Goal: Transaction & Acquisition: Purchase product/service

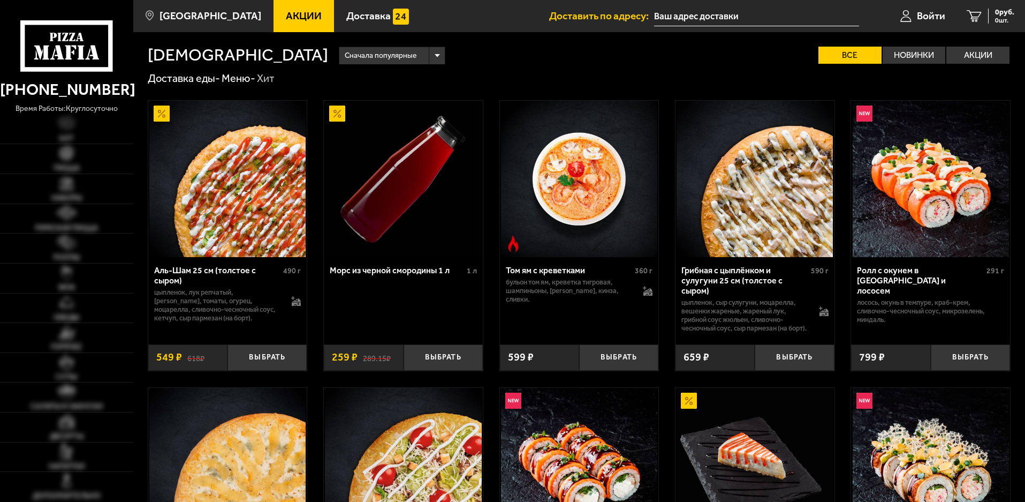
type input "[STREET_ADDRESS]"
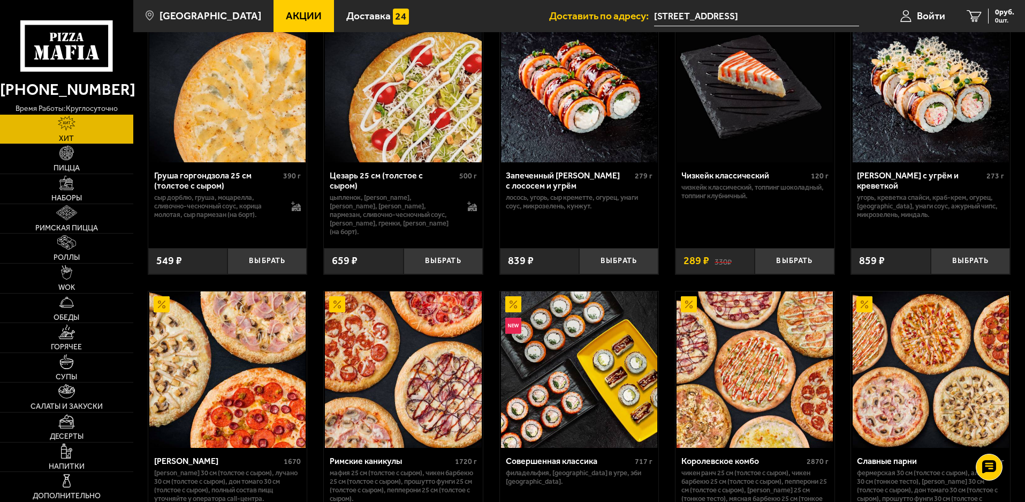
scroll to position [545, 0]
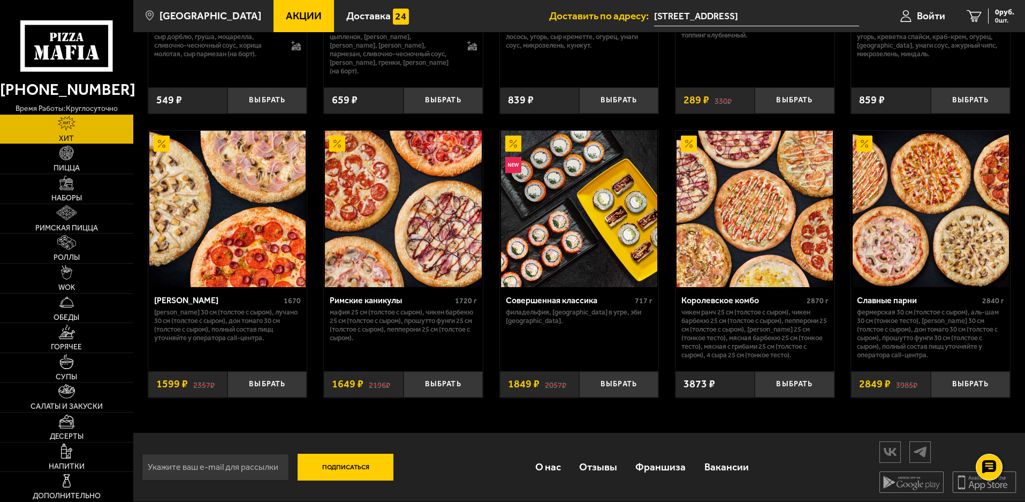
click at [954, 214] on img at bounding box center [931, 209] width 156 height 156
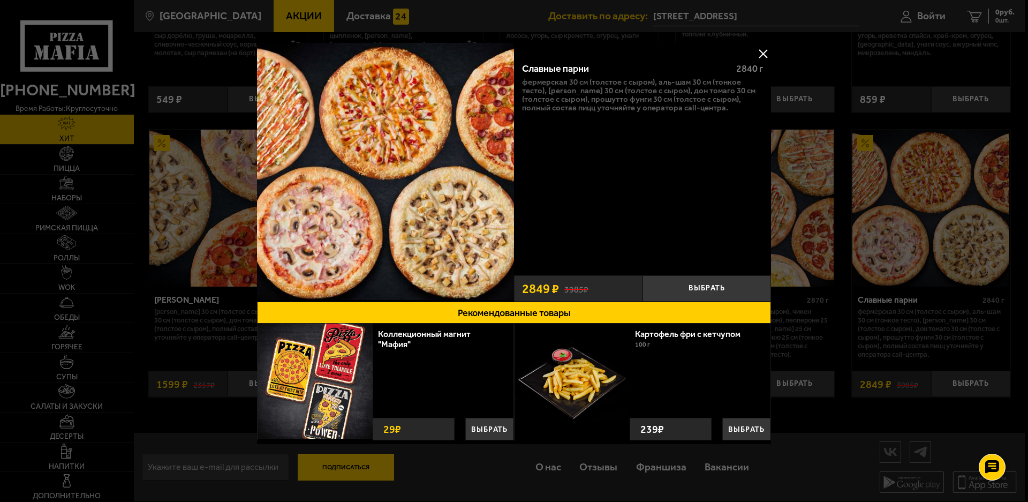
click at [428, 133] on img at bounding box center [385, 171] width 257 height 257
click at [706, 286] on button "Выбрать" at bounding box center [706, 288] width 128 height 26
click at [762, 51] on button at bounding box center [763, 53] width 16 height 16
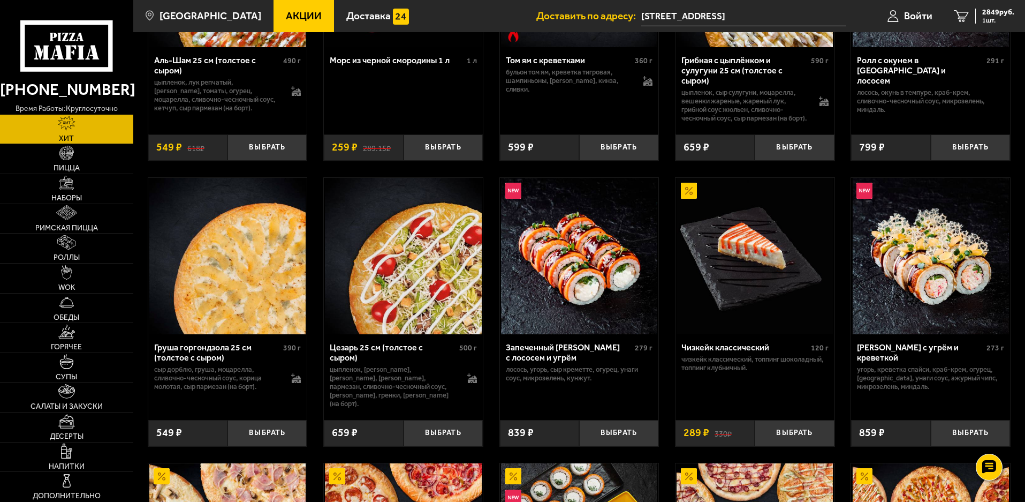
scroll to position [224, 0]
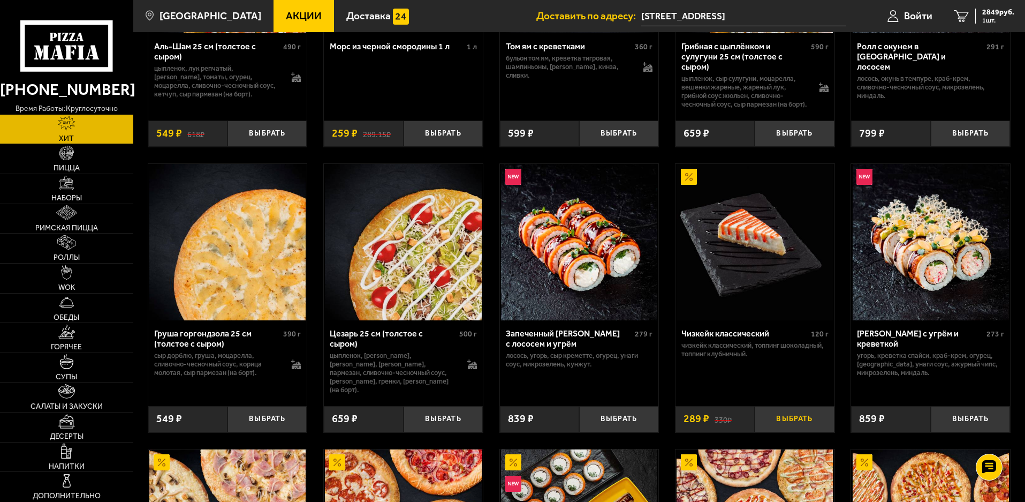
click at [798, 414] on button "Выбрать" at bounding box center [794, 419] width 79 height 26
click at [821, 417] on button "+" at bounding box center [821, 419] width 26 height 26
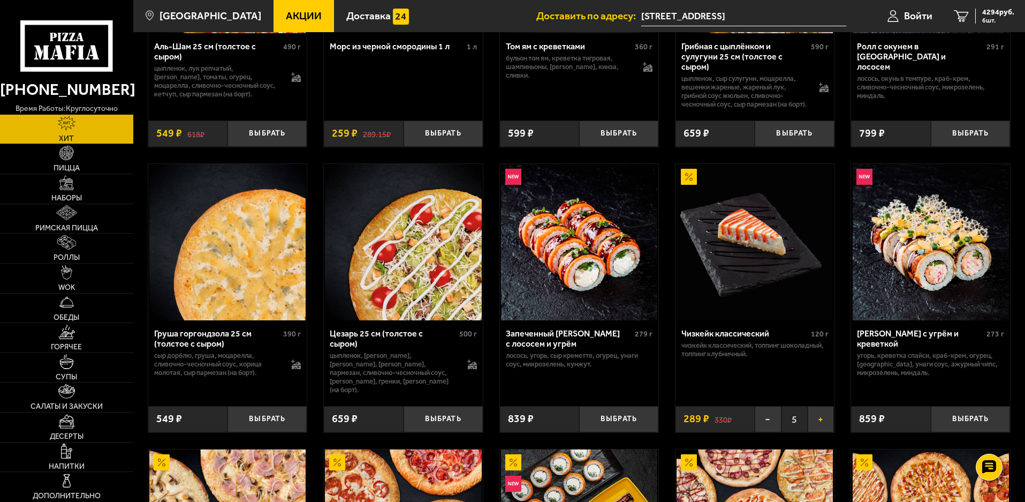
click at [821, 417] on button "+" at bounding box center [821, 419] width 26 height 26
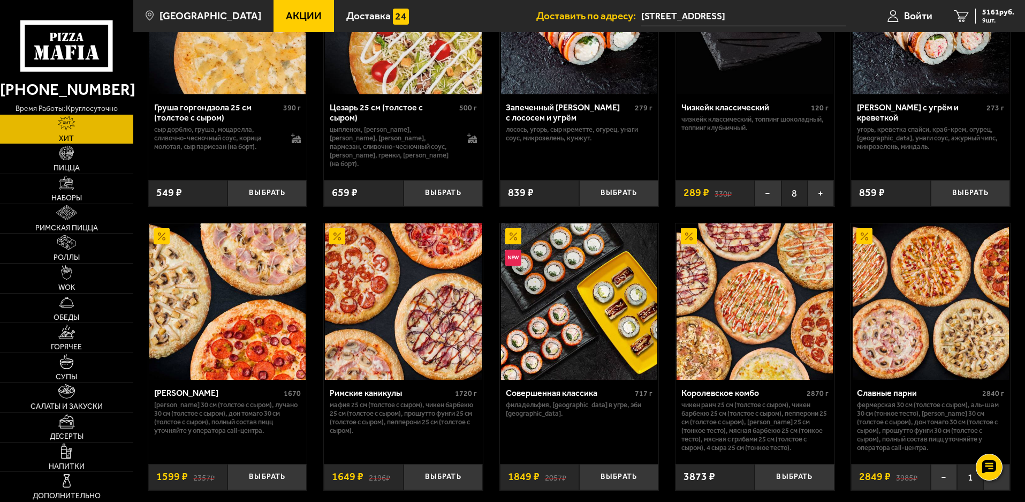
scroll to position [491, 0]
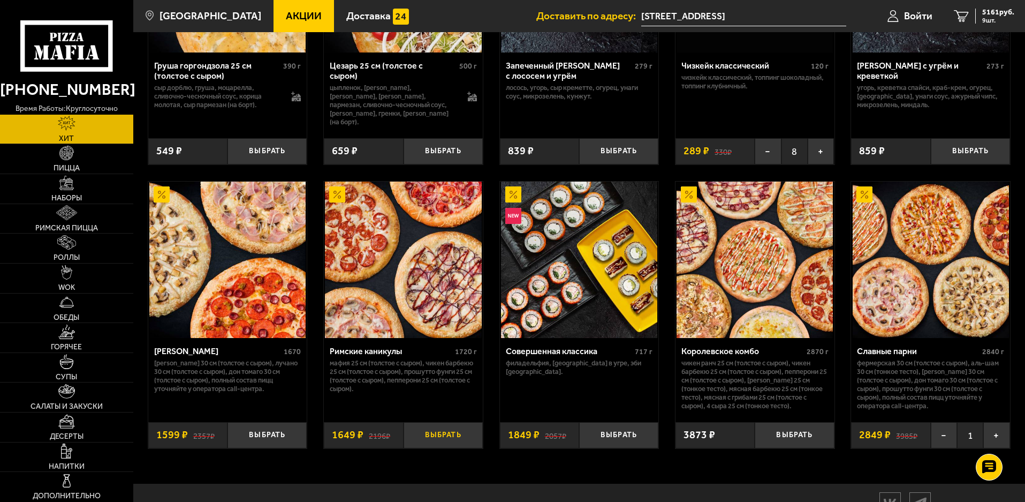
click at [438, 433] on button "Выбрать" at bounding box center [443, 435] width 79 height 26
click at [997, 9] on span "6810 руб." at bounding box center [998, 12] width 32 height 7
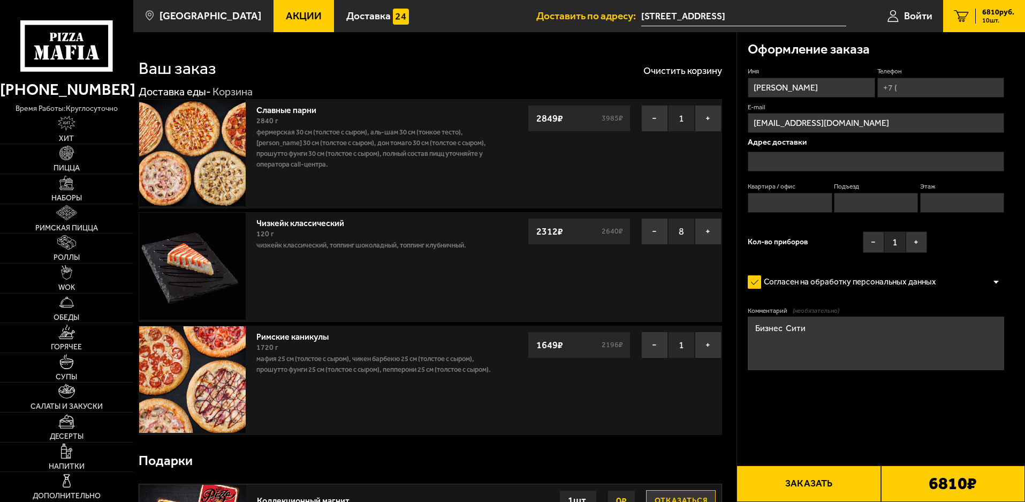
type input "[STREET_ADDRESS]"
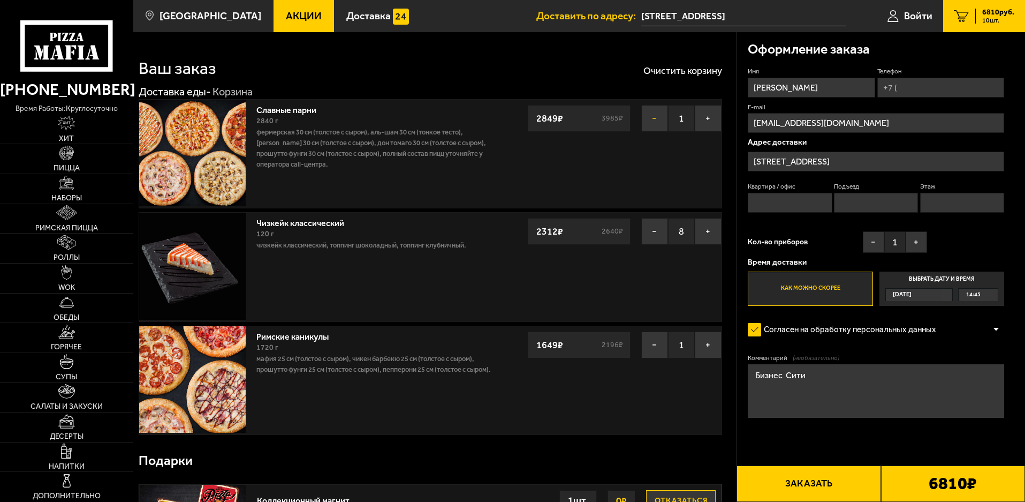
click at [653, 112] on button "−" at bounding box center [654, 118] width 27 height 27
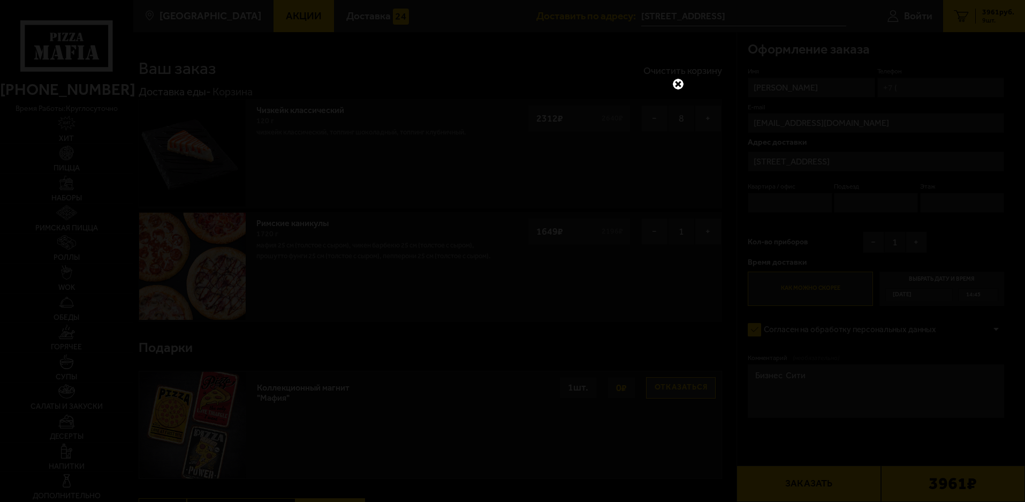
click at [677, 77] on link at bounding box center [678, 84] width 14 height 14
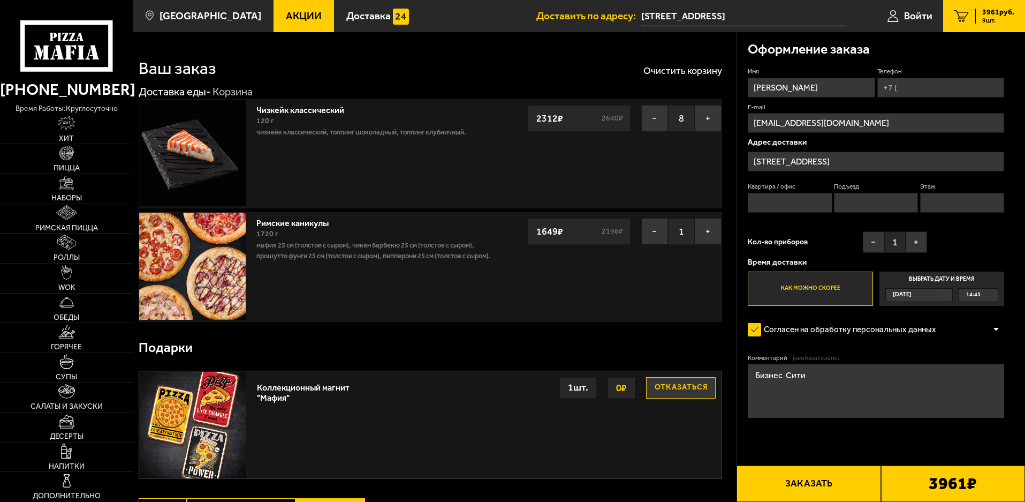
click at [912, 86] on input "Телефон" at bounding box center [940, 88] width 127 height 20
click at [424, 172] on div "Чизкейк классический 120 г Чизкейк классический, топпинг шоколадный, топпинг кл…" at bounding box center [375, 154] width 248 height 108
click at [911, 294] on span "[DATE]" at bounding box center [902, 295] width 19 height 12
click at [0, 0] on input "Выбрать дату и время [DATE] 14:45" at bounding box center [0, 0] width 0 height 0
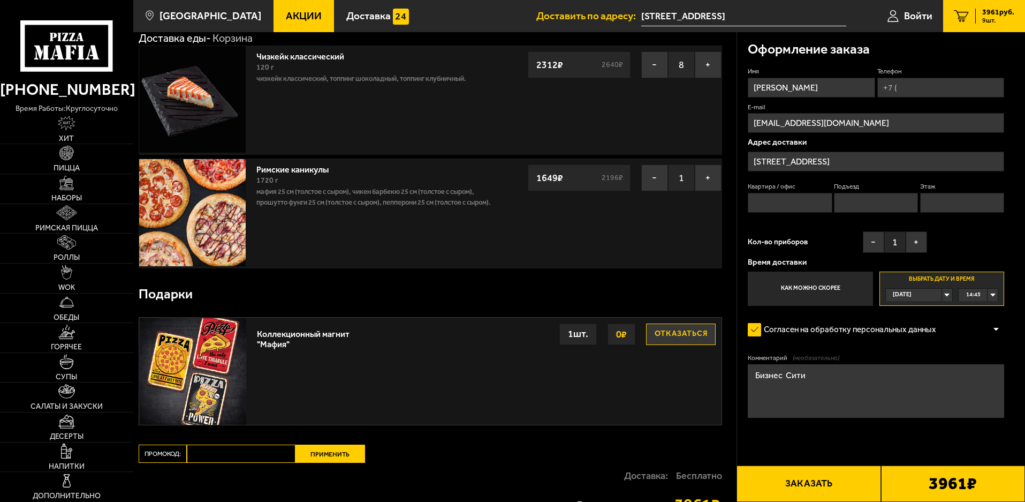
click at [942, 290] on div "[DATE]" at bounding box center [914, 295] width 56 height 12
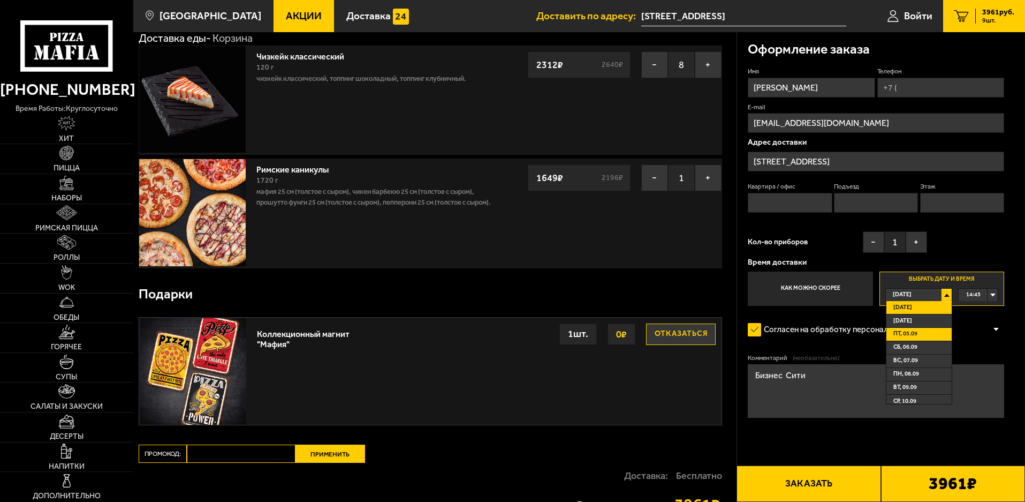
click at [922, 334] on li "пт, 05.09" at bounding box center [918, 334] width 65 height 13
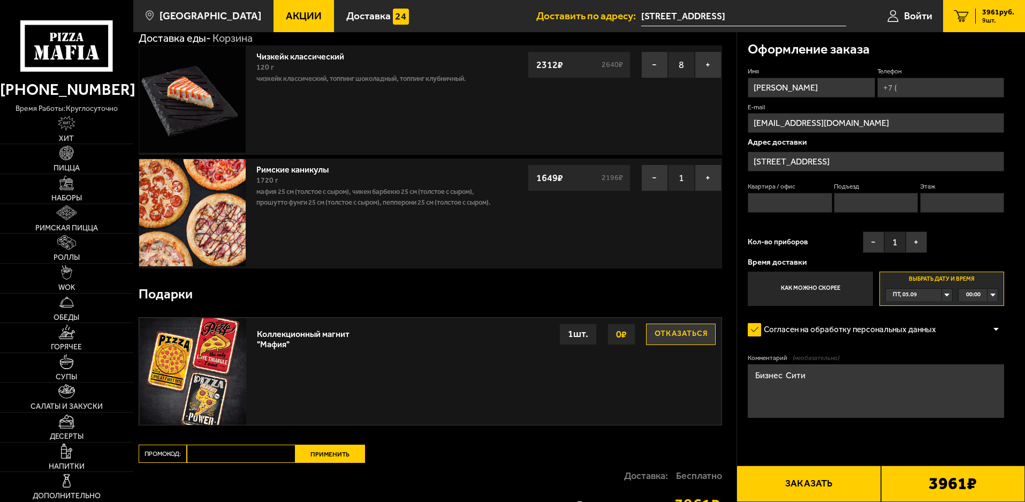
click at [995, 290] on div "00:00" at bounding box center [978, 295] width 39 height 12
click at [980, 357] on span "09:00" at bounding box center [974, 359] width 14 height 12
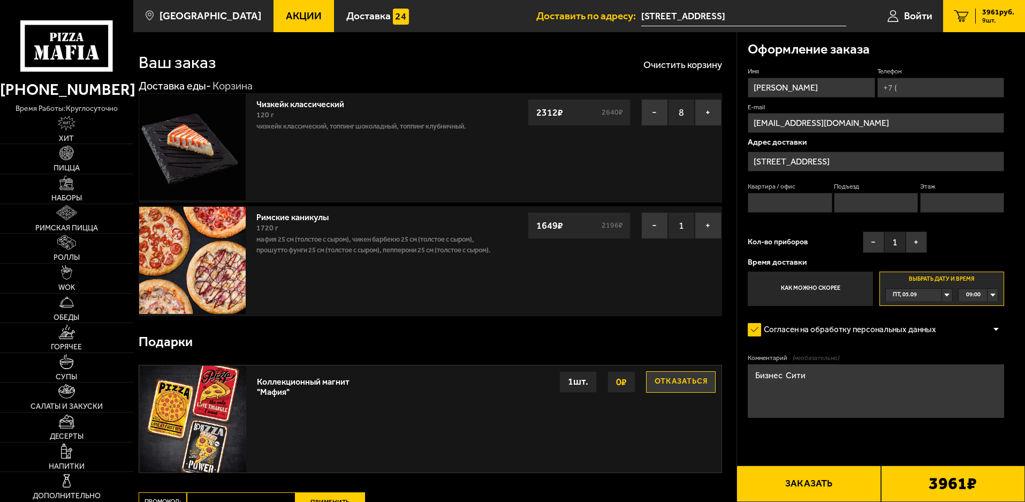
scroll to position [0, 0]
